Goal: Task Accomplishment & Management: Complete application form

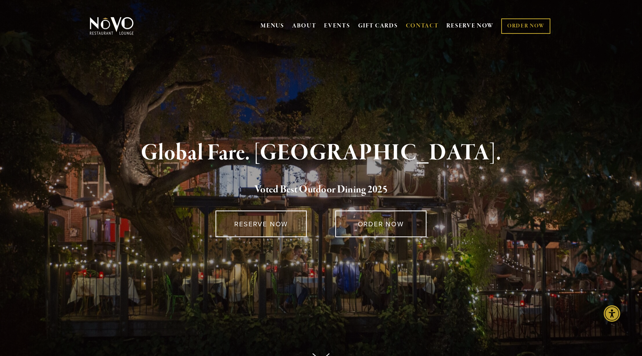
click at [419, 27] on link "CONTACT" at bounding box center [422, 26] width 33 height 14
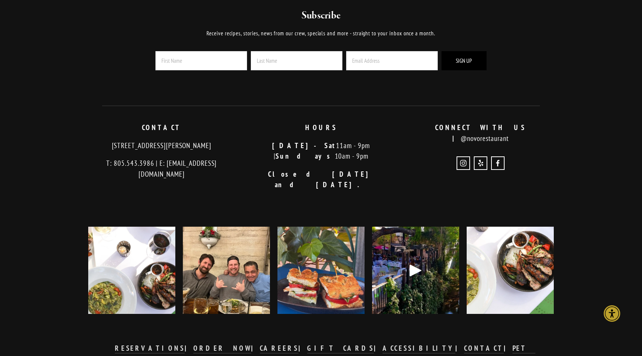
scroll to position [1044, 0]
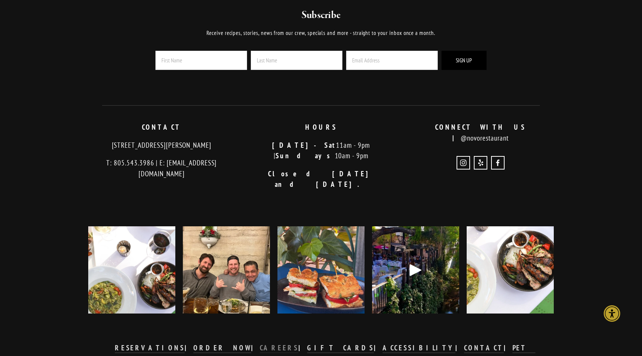
click at [287, 343] on strong "CAREERS" at bounding box center [279, 347] width 39 height 9
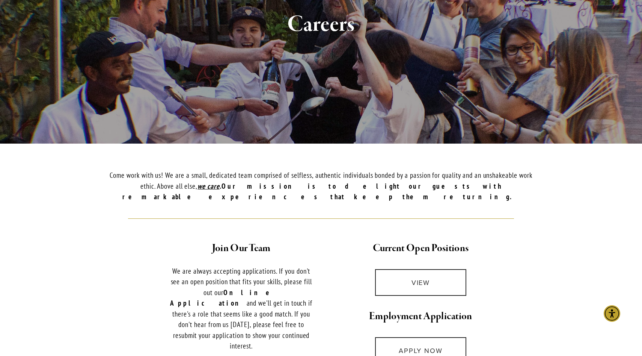
scroll to position [102, 0]
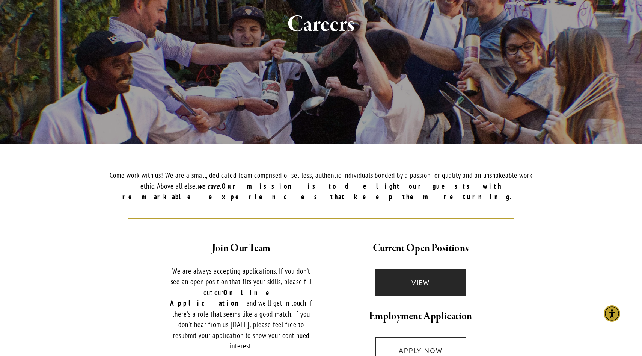
click at [401, 269] on link "VIEW" at bounding box center [420, 282] width 91 height 27
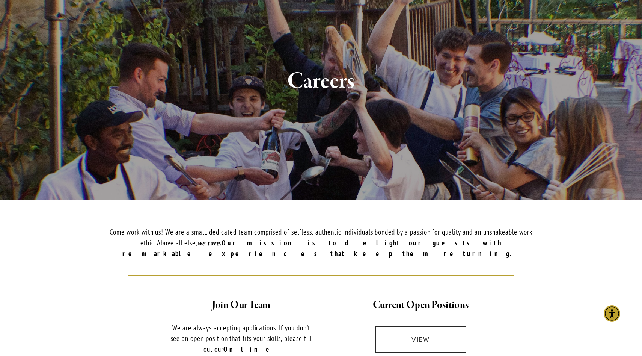
scroll to position [0, 0]
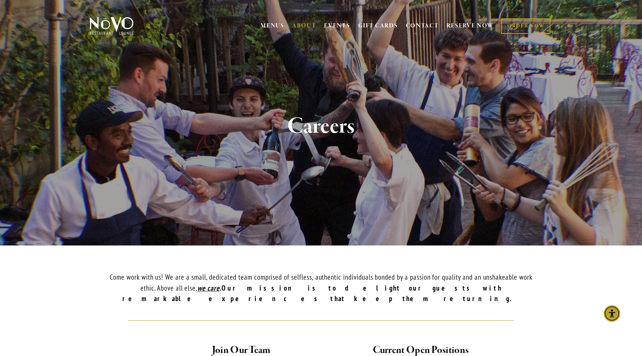
click at [109, 27] on img at bounding box center [111, 26] width 47 height 19
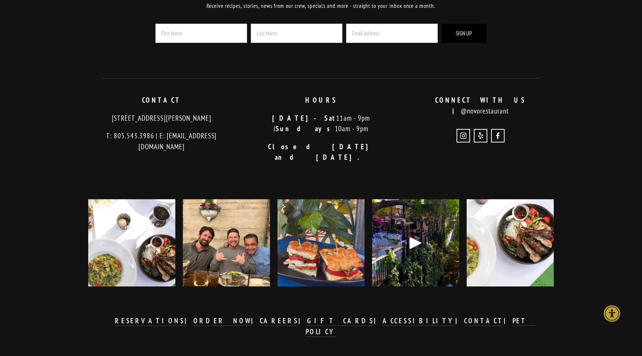
scroll to position [1695, 0]
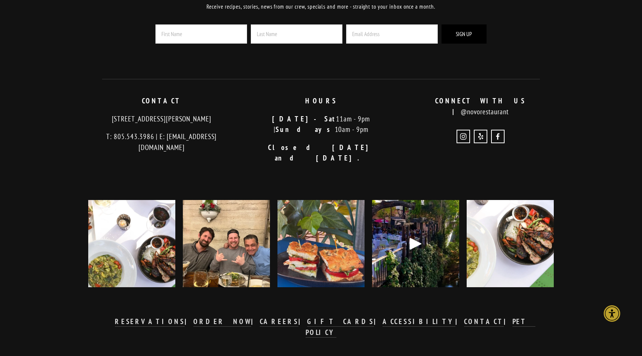
click at [401, 229] on div at bounding box center [415, 243] width 87 height 87
